Goal: Transaction & Acquisition: Purchase product/service

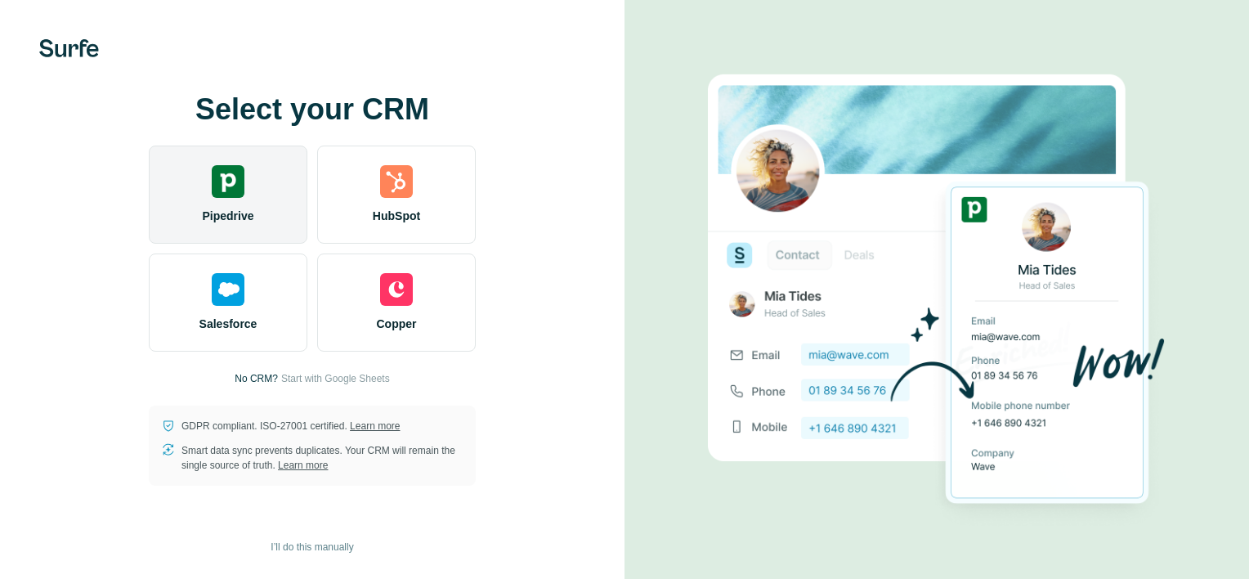
click at [251, 213] on span "Pipedrive" at bounding box center [227, 216] width 51 height 16
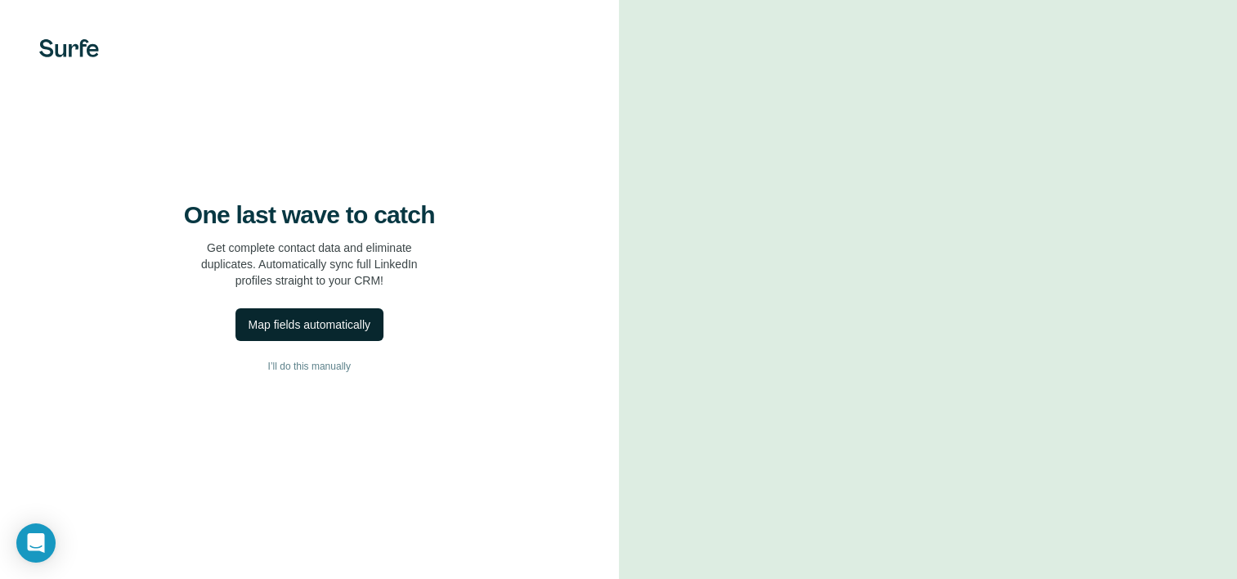
click at [357, 333] on div "Map fields automatically" at bounding box center [310, 324] width 122 height 16
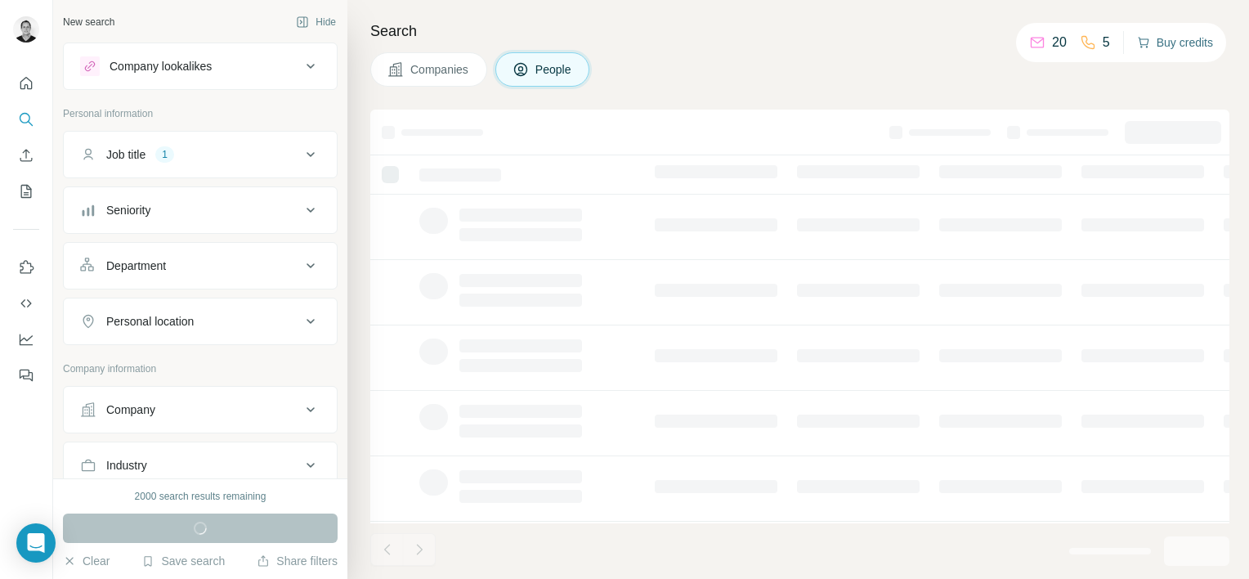
click at [1144, 38] on button "Buy credits" at bounding box center [1175, 42] width 76 height 23
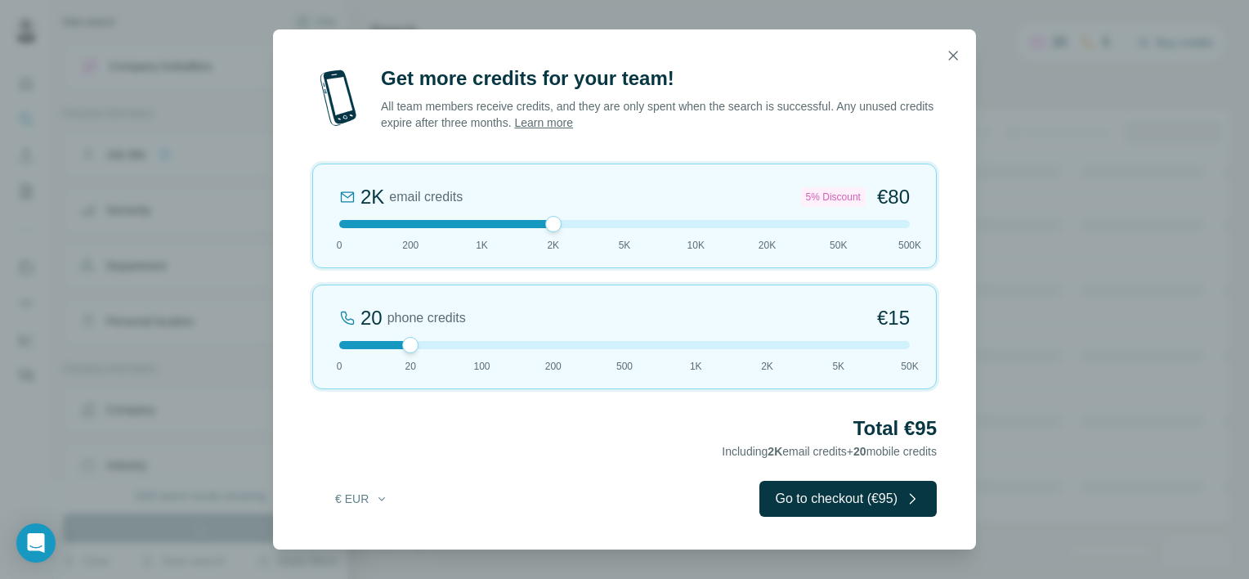
drag, startPoint x: 411, startPoint y: 222, endPoint x: 585, endPoint y: 230, distance: 174.3
click at [585, 230] on div "2K email credits 5% Discount €80 0 200 1K 2K 5K 10K 20K 50K 500K" at bounding box center [624, 215] width 625 height 105
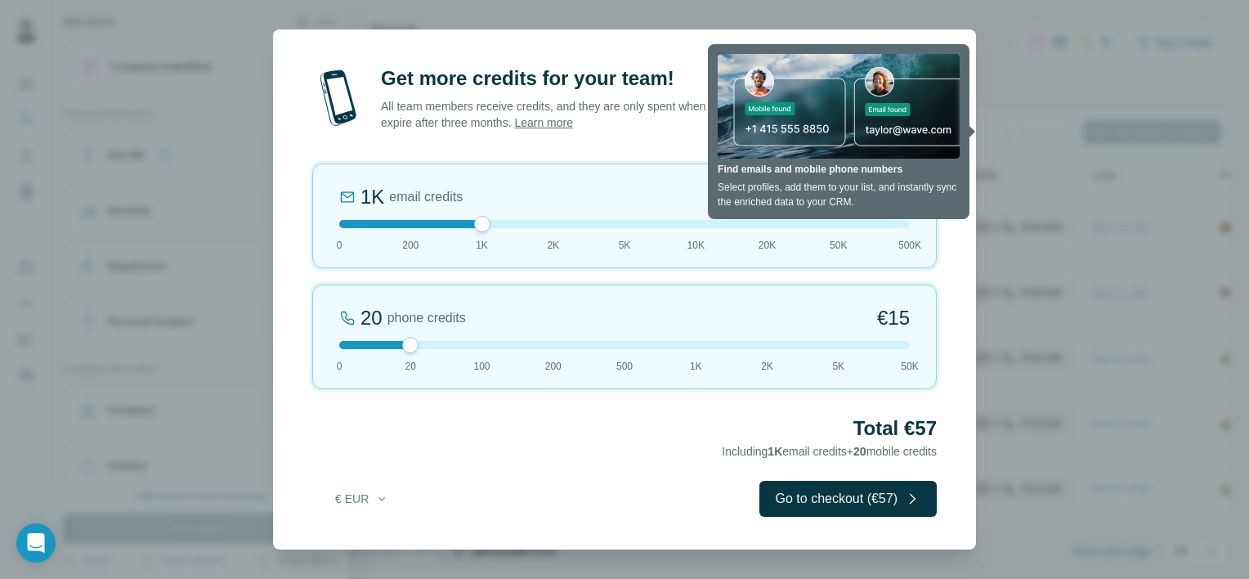
drag, startPoint x: 553, startPoint y: 226, endPoint x: 490, endPoint y: 222, distance: 63.1
click at [490, 222] on div at bounding box center [624, 224] width 571 height 8
click at [857, 505] on button "Go to checkout (€57)" at bounding box center [847, 499] width 177 height 36
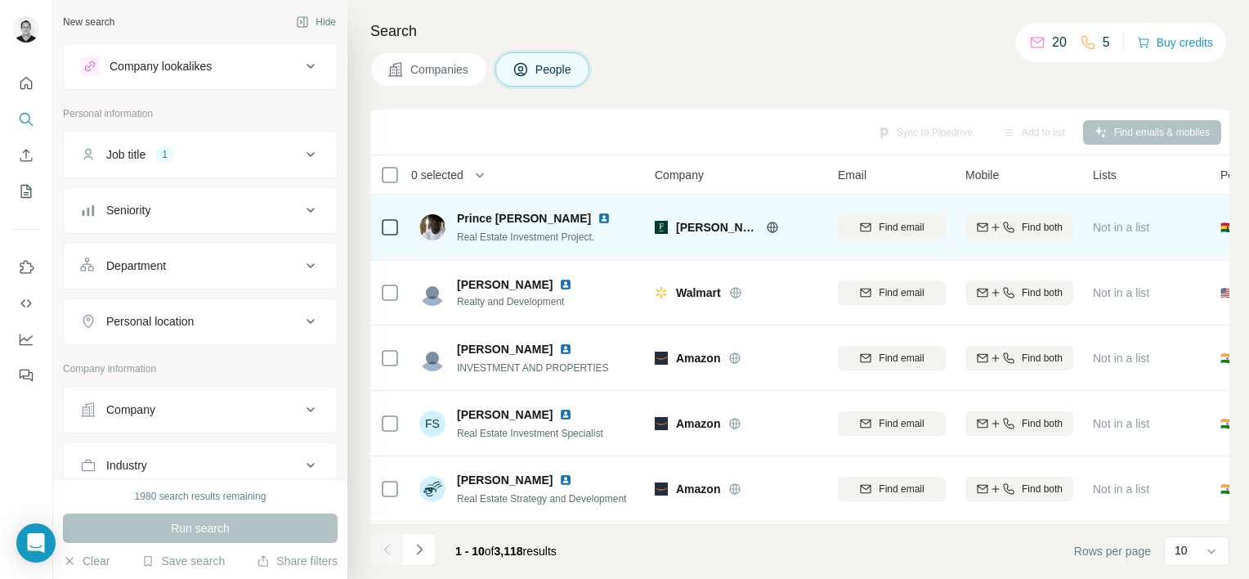
click at [506, 225] on span "Prince [PERSON_NAME]" at bounding box center [524, 218] width 134 height 16
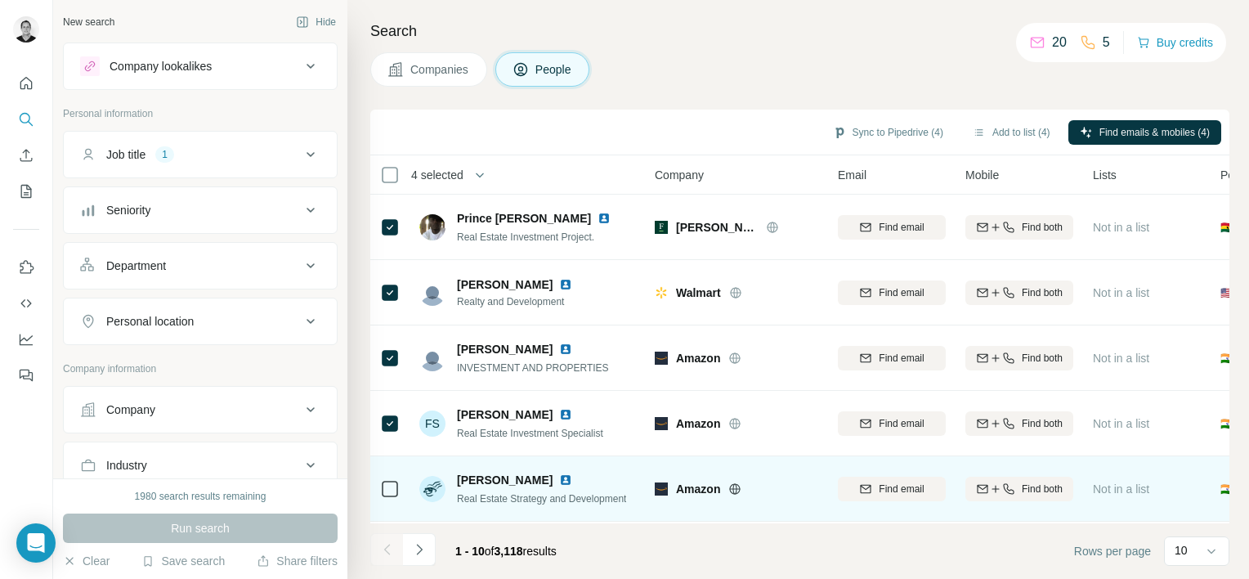
click at [394, 472] on div at bounding box center [390, 488] width 20 height 45
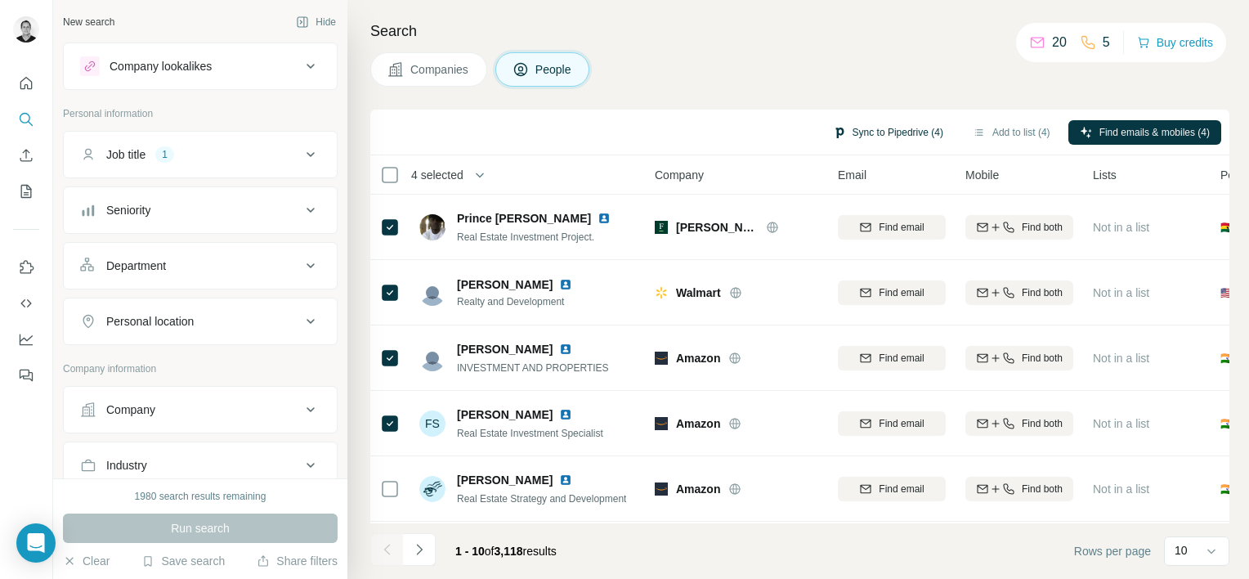
click at [844, 137] on button "Sync to Pipedrive (4)" at bounding box center [888, 132] width 133 height 25
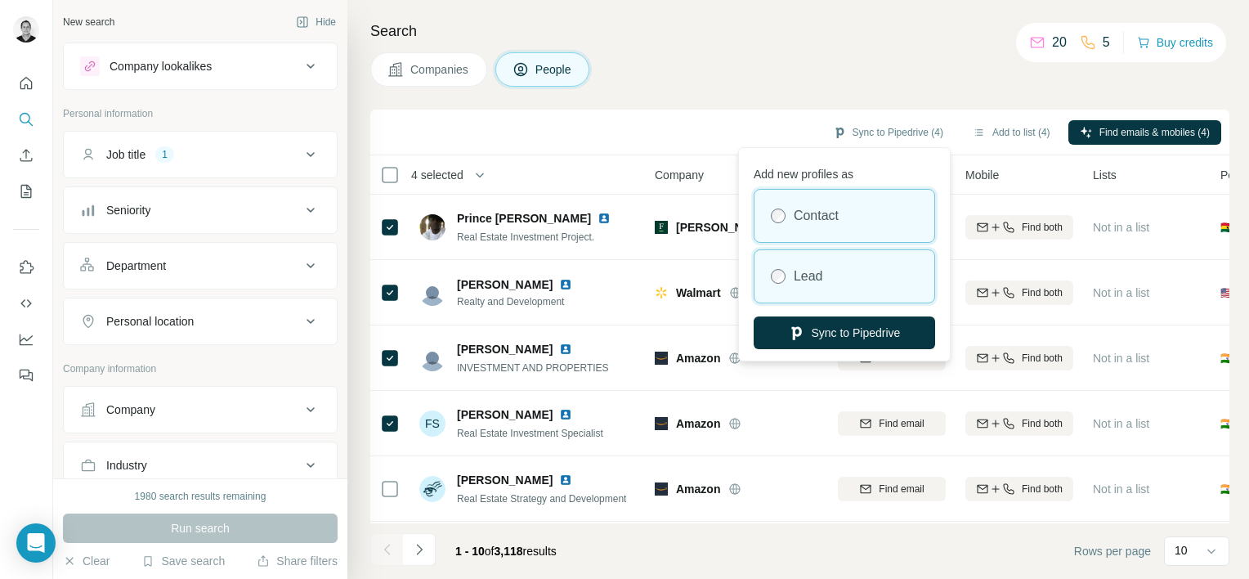
click at [799, 271] on label "Lead" at bounding box center [808, 276] width 29 height 20
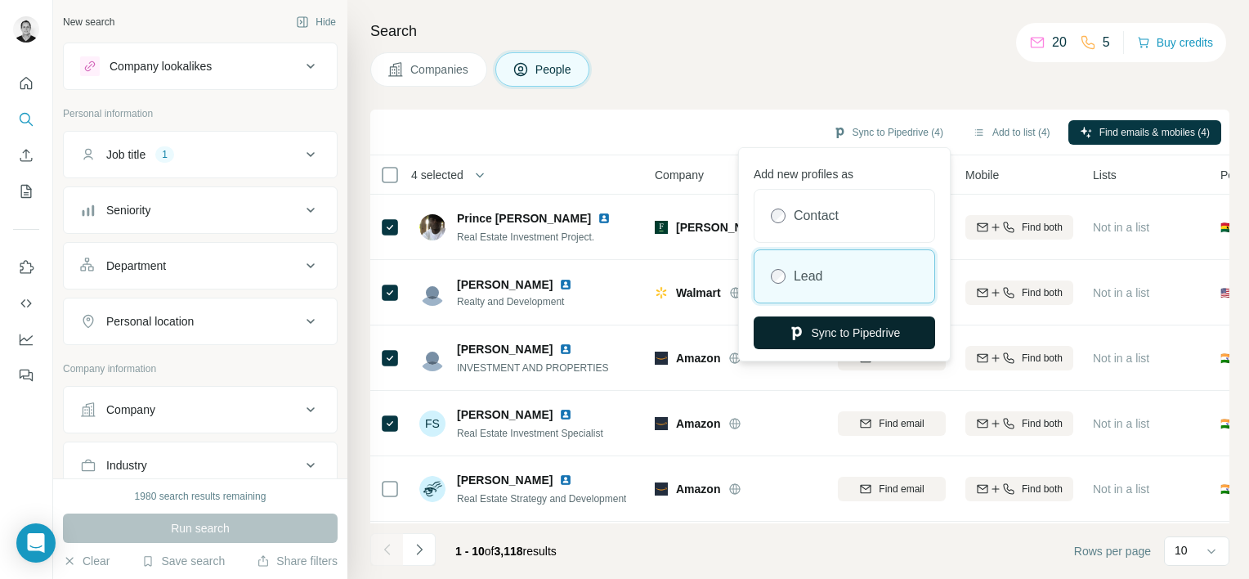
click at [802, 329] on button "Sync to Pipedrive" at bounding box center [844, 332] width 181 height 33
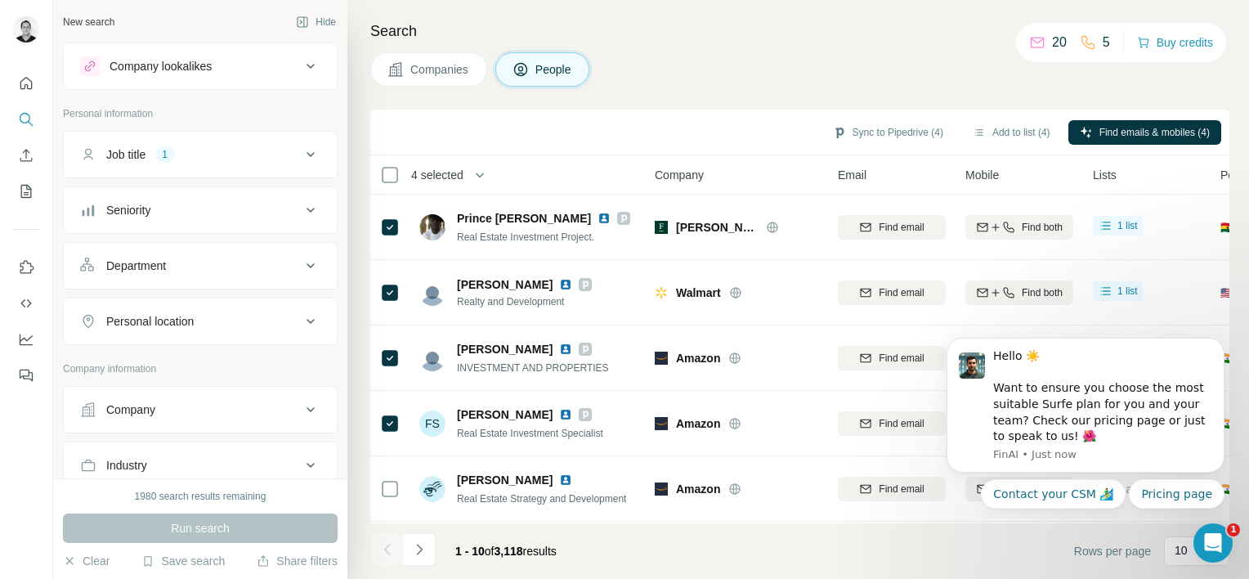
click at [244, 315] on div "Personal location" at bounding box center [190, 321] width 221 height 16
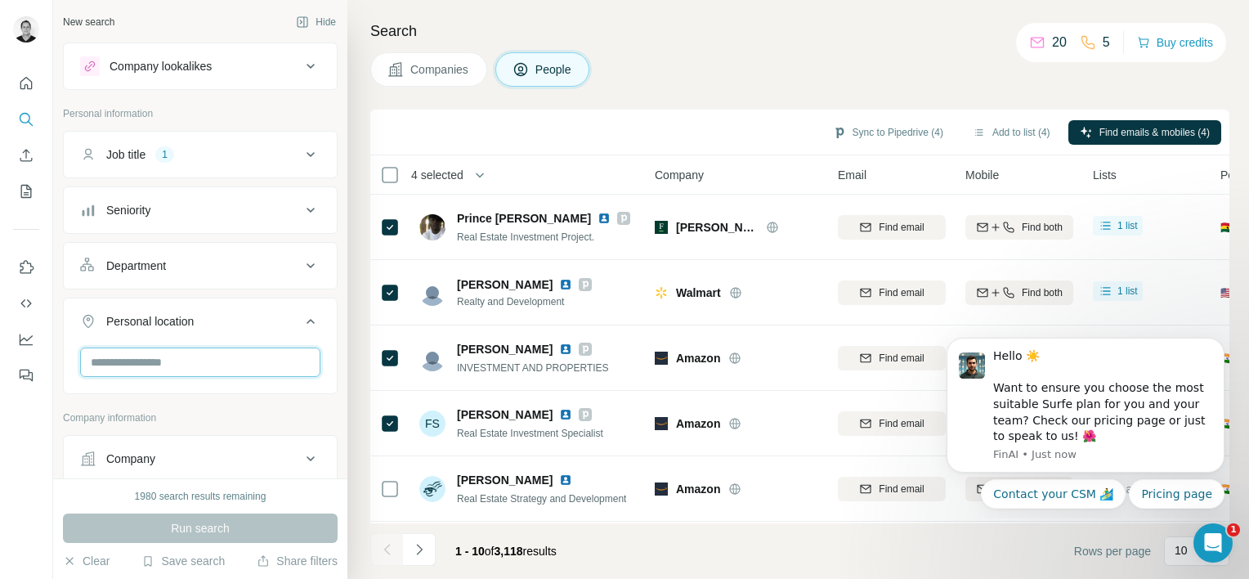
click at [165, 363] on input "text" at bounding box center [200, 361] width 240 height 29
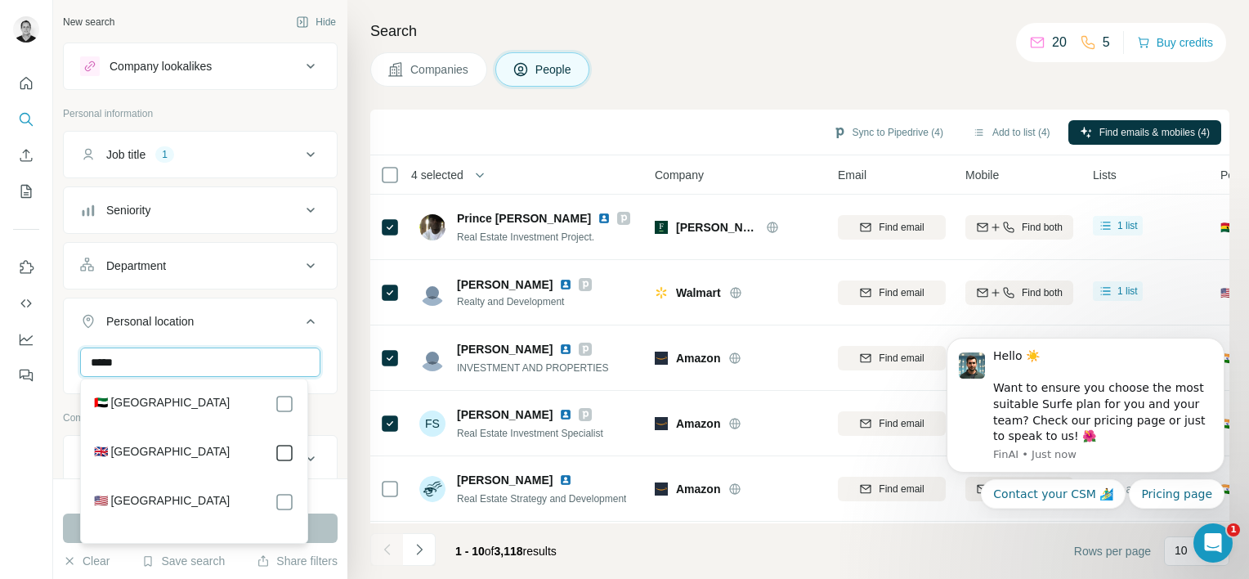
type input "*****"
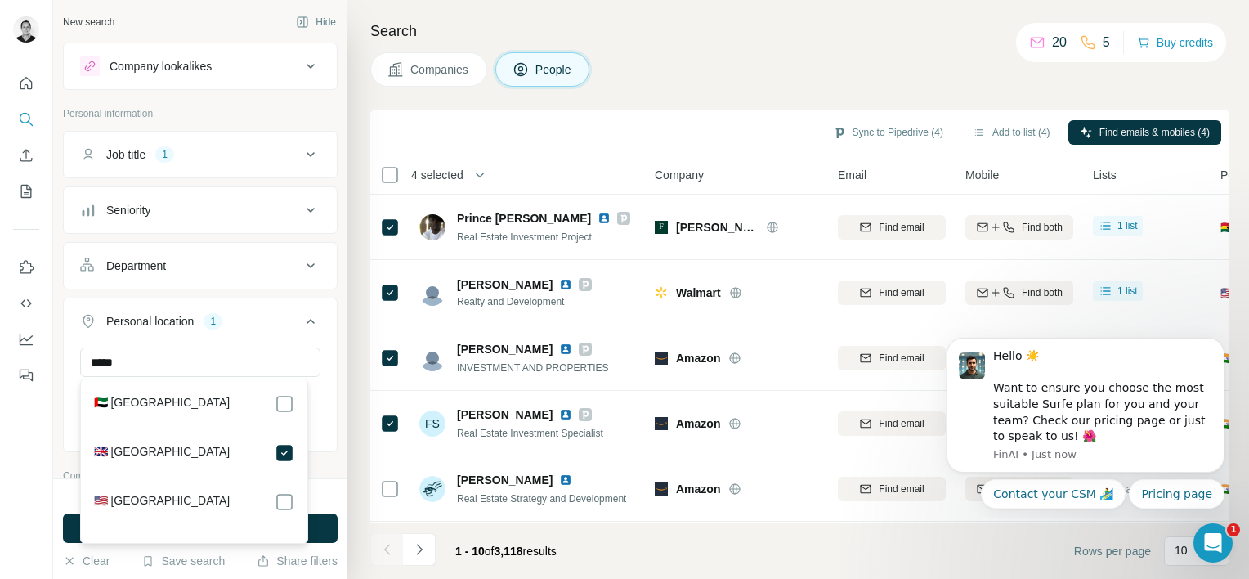
click at [332, 415] on div "New search Hide Company lookalikes Personal information Job title 1 Seniority D…" at bounding box center [200, 239] width 294 height 478
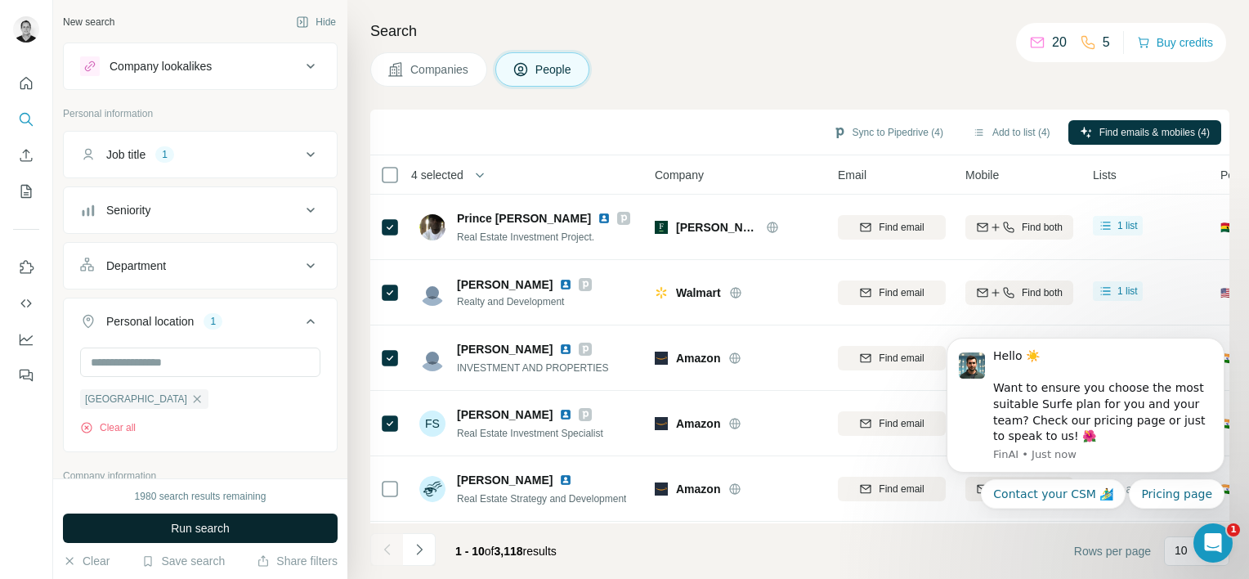
click at [173, 530] on span "Run search" at bounding box center [200, 528] width 59 height 16
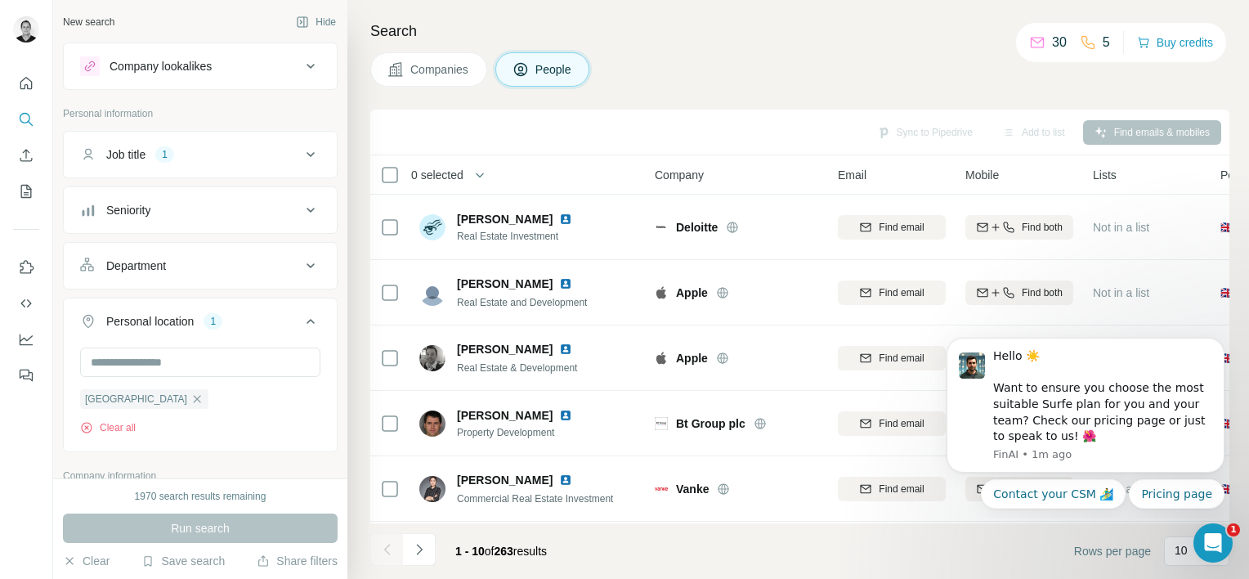
click at [210, 217] on button "Seniority" at bounding box center [200, 209] width 273 height 39
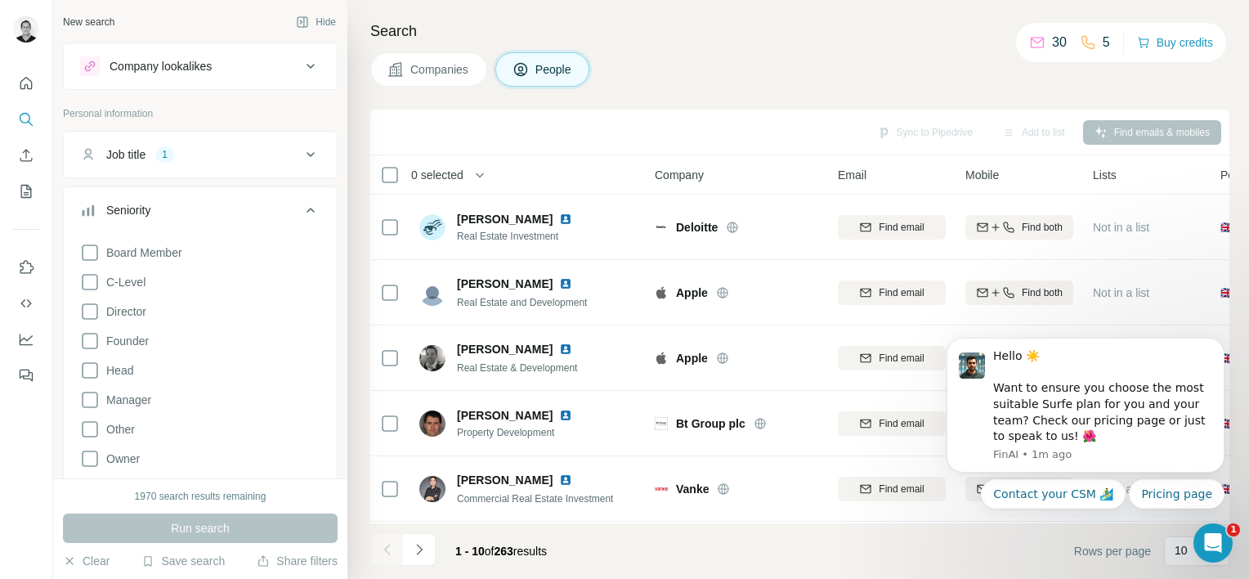
click at [210, 217] on button "Seniority" at bounding box center [200, 213] width 273 height 46
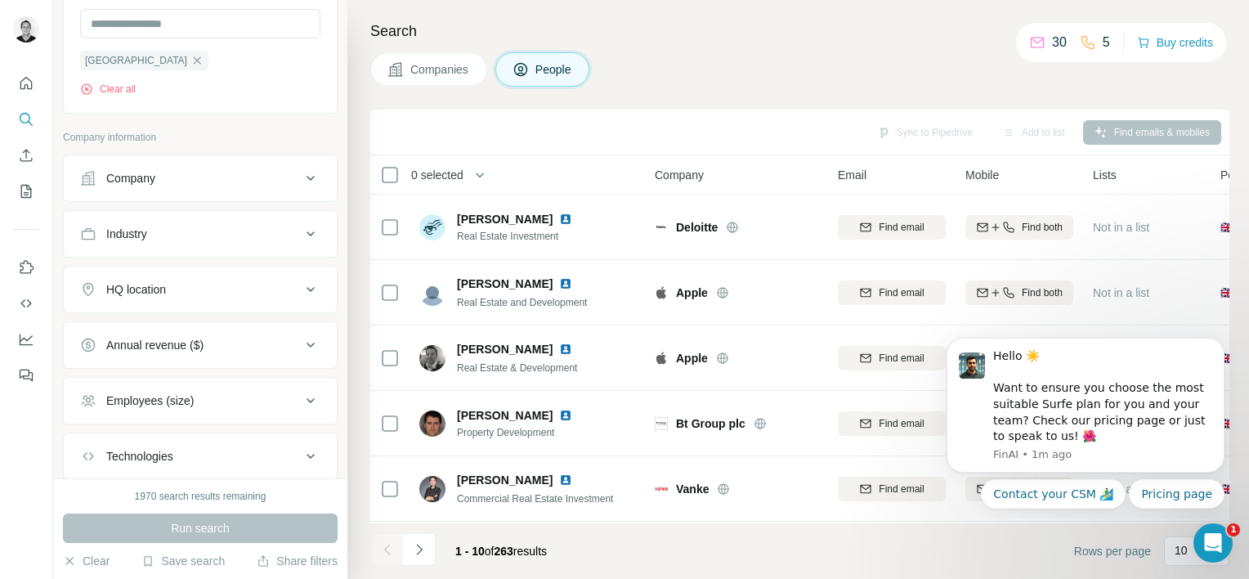
scroll to position [339, 0]
click at [158, 185] on button "Company" at bounding box center [200, 177] width 273 height 39
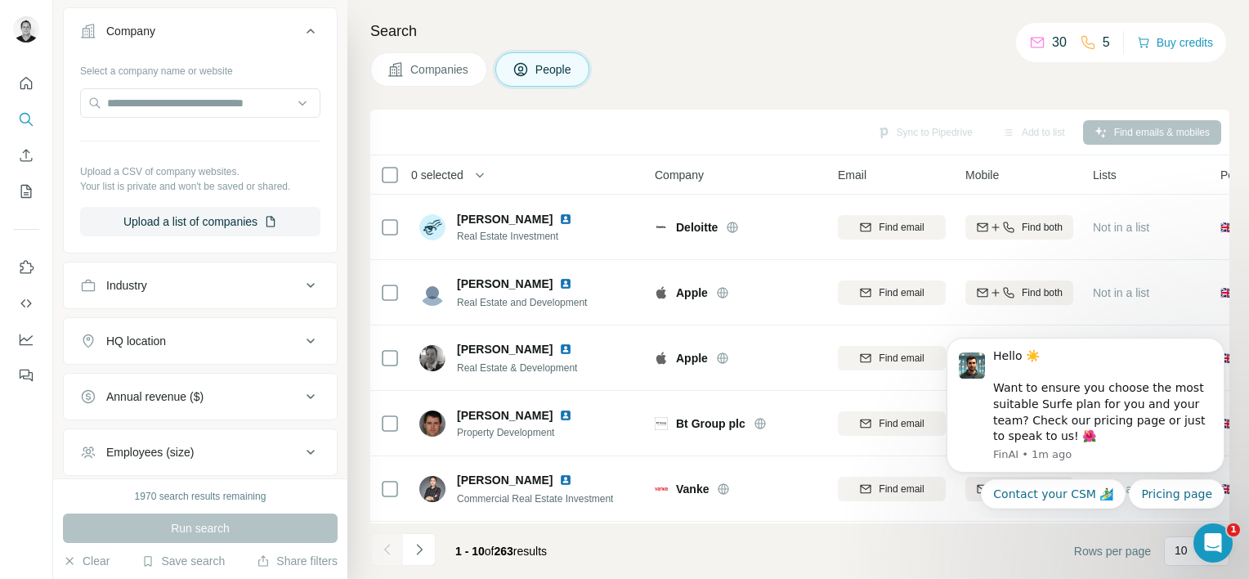
scroll to position [533, 0]
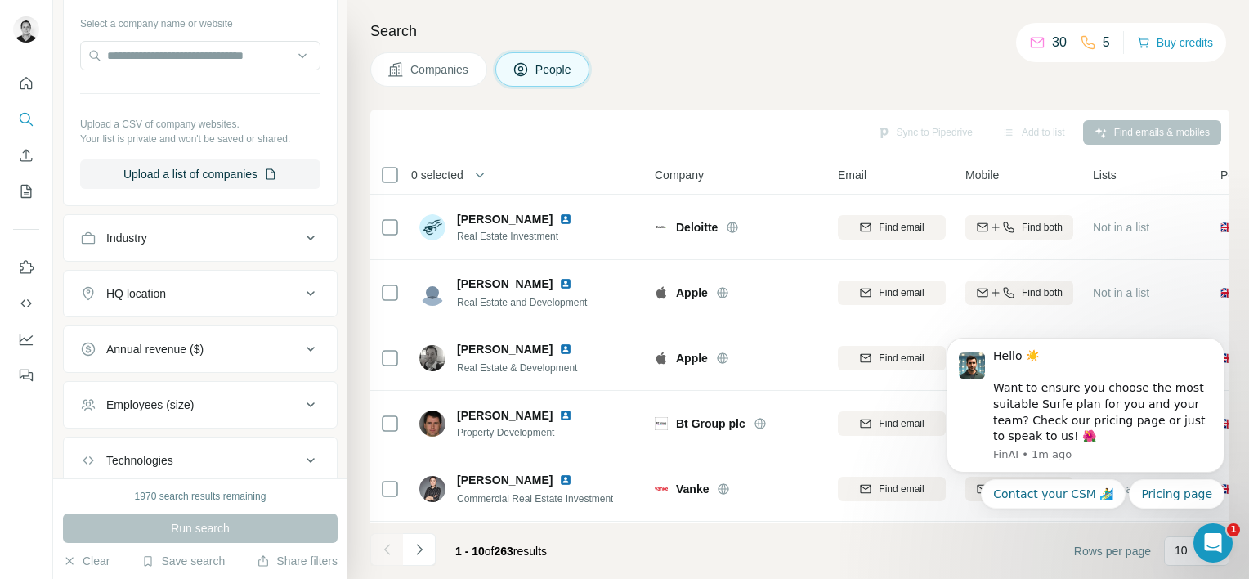
click at [169, 289] on div "HQ location" at bounding box center [190, 293] width 221 height 16
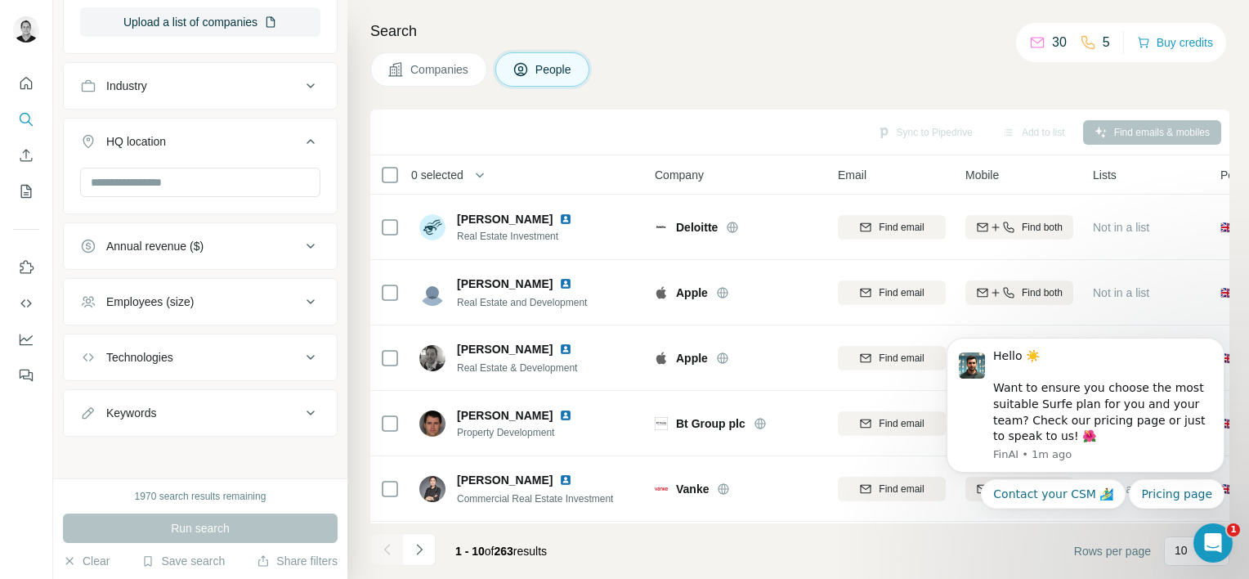
click at [236, 395] on button "Keywords" at bounding box center [200, 412] width 273 height 39
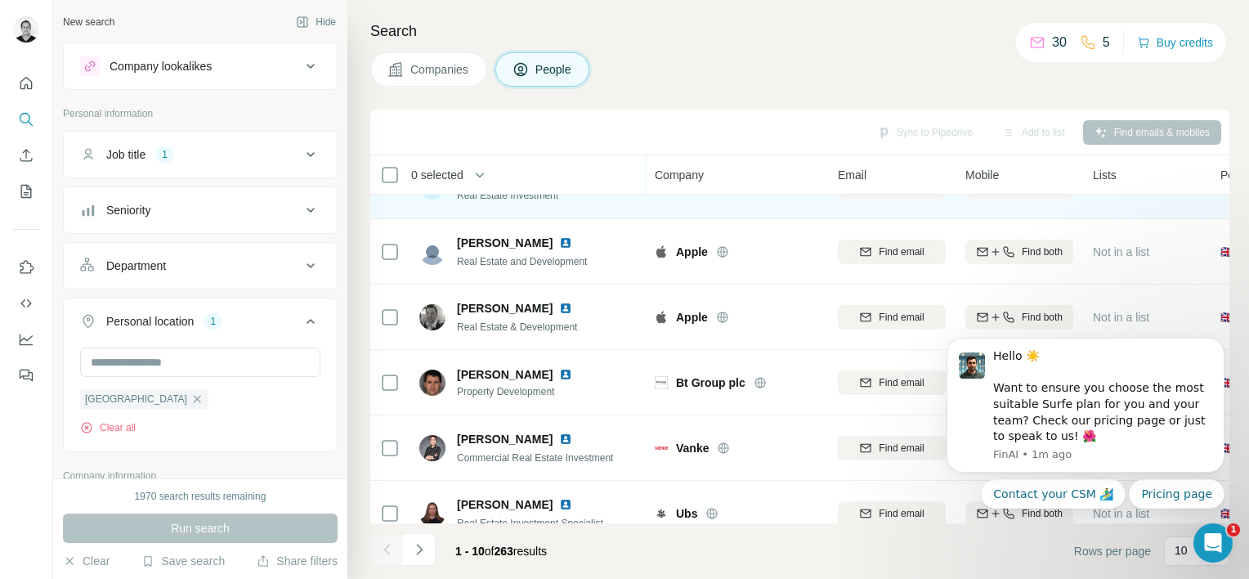
scroll to position [38, 0]
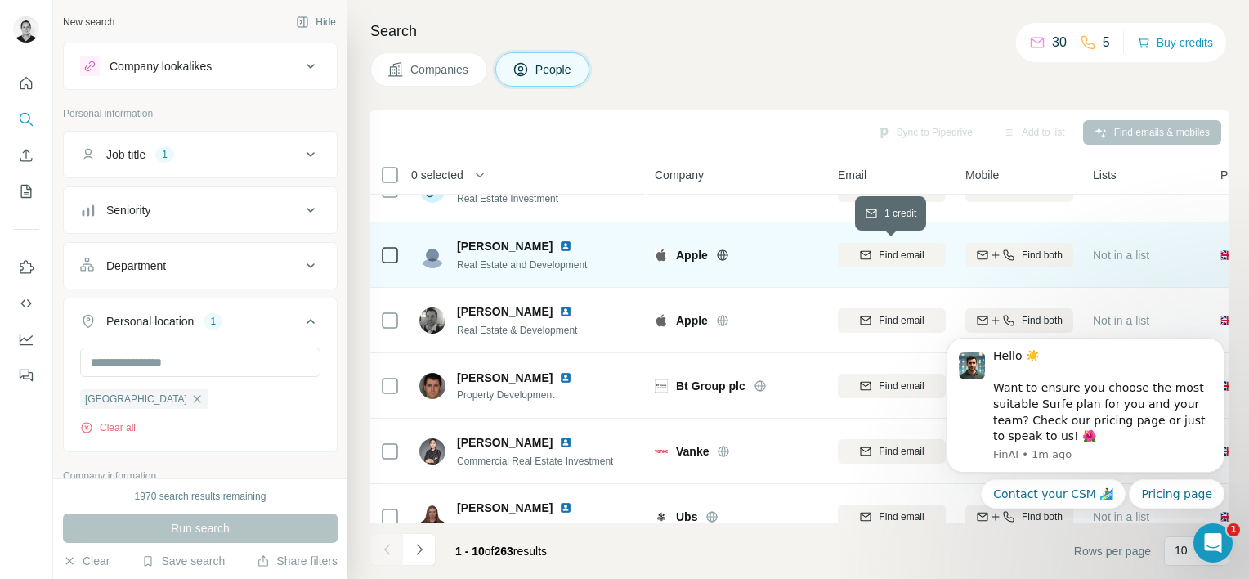
click at [908, 249] on span "Find email" at bounding box center [901, 255] width 45 height 15
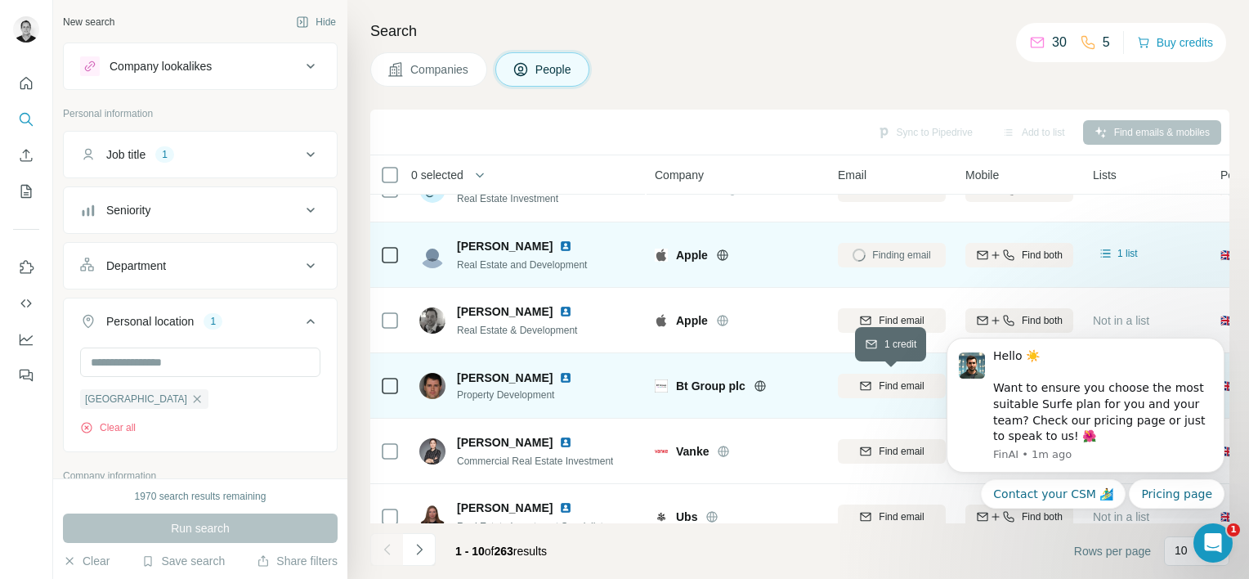
click at [889, 383] on span "Find email" at bounding box center [901, 385] width 45 height 15
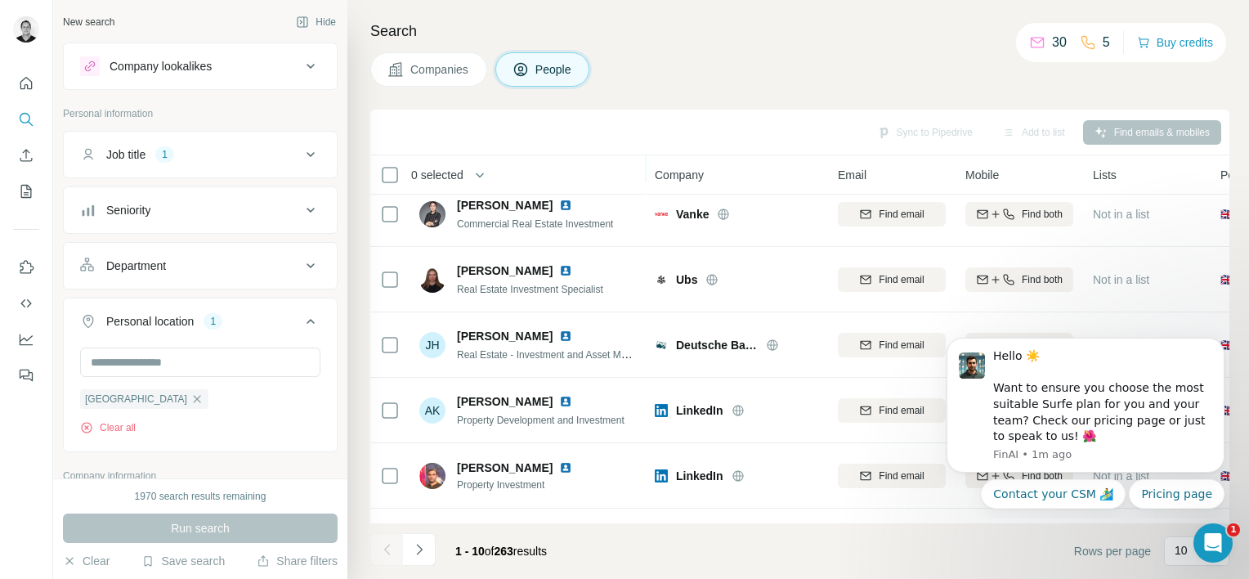
scroll to position [155, 0]
